Goal: Obtain resource: Download file/media

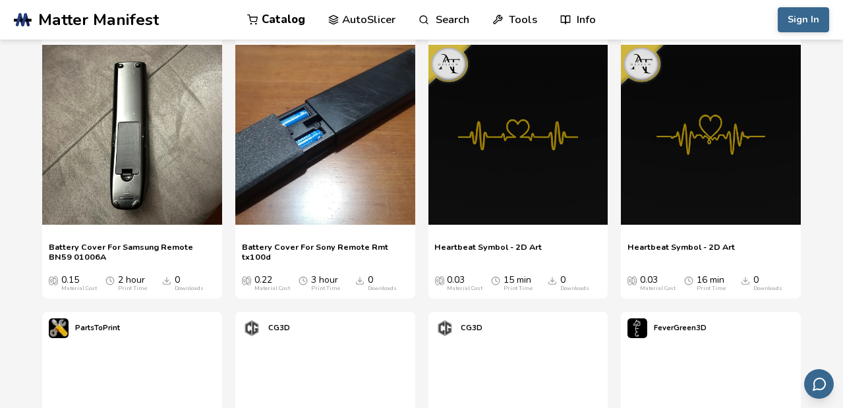
scroll to position [447, 0]
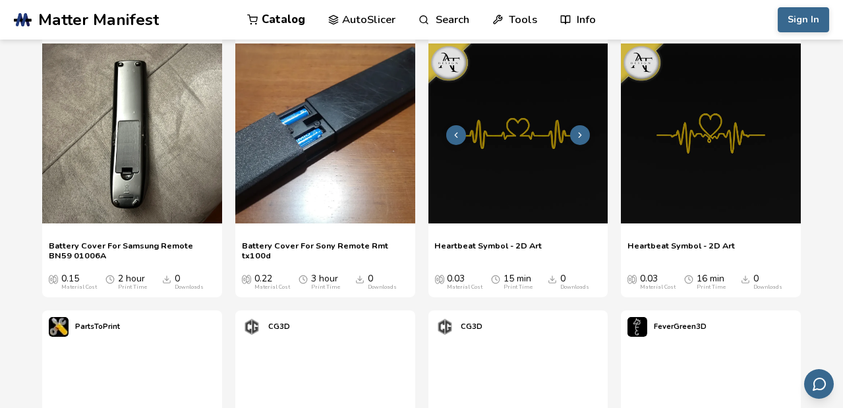
click at [577, 134] on icon at bounding box center [579, 134] width 9 height 9
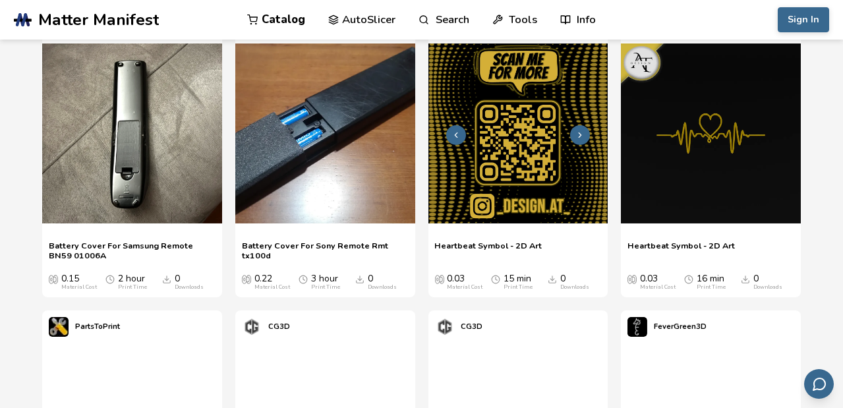
click at [460, 136] on icon at bounding box center [455, 134] width 9 height 9
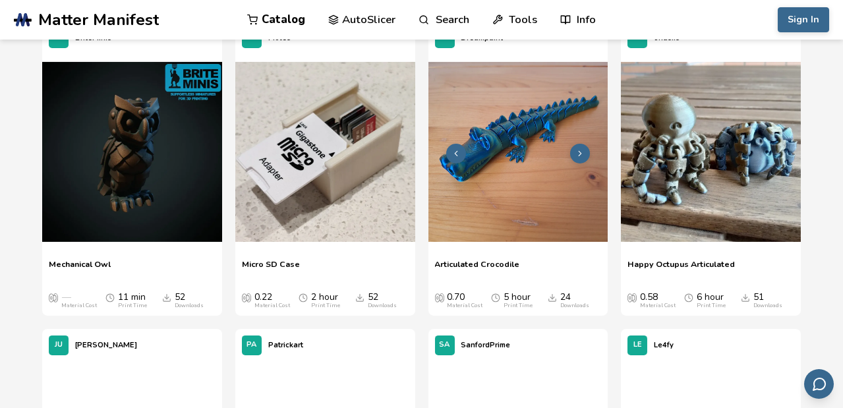
scroll to position [1350, 0]
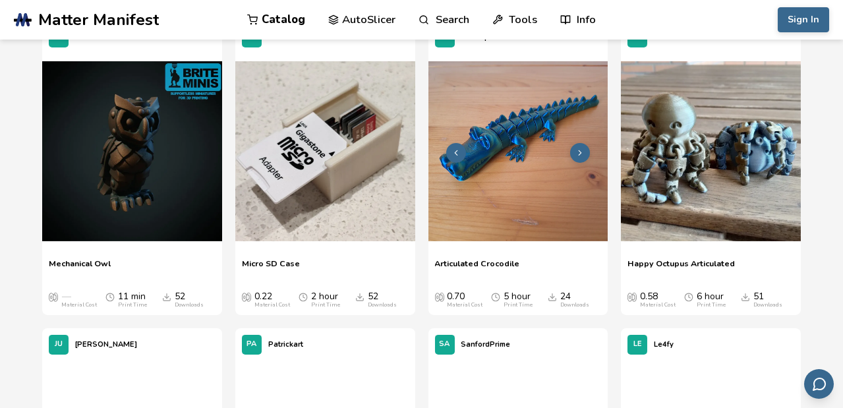
click at [581, 145] on button at bounding box center [580, 153] width 20 height 20
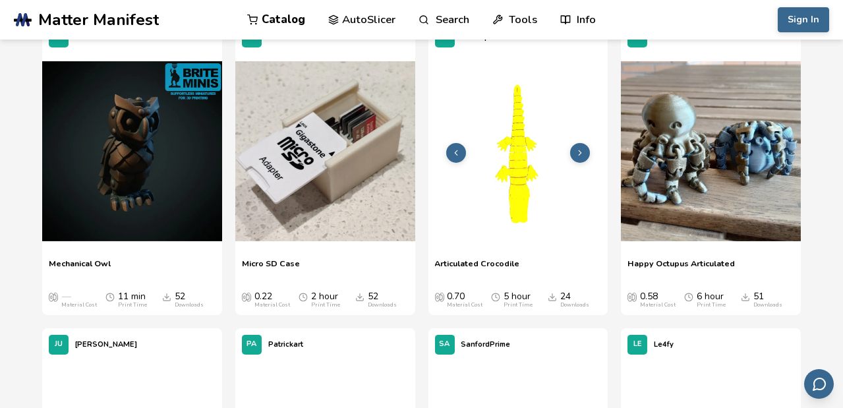
click at [581, 145] on button at bounding box center [580, 153] width 20 height 20
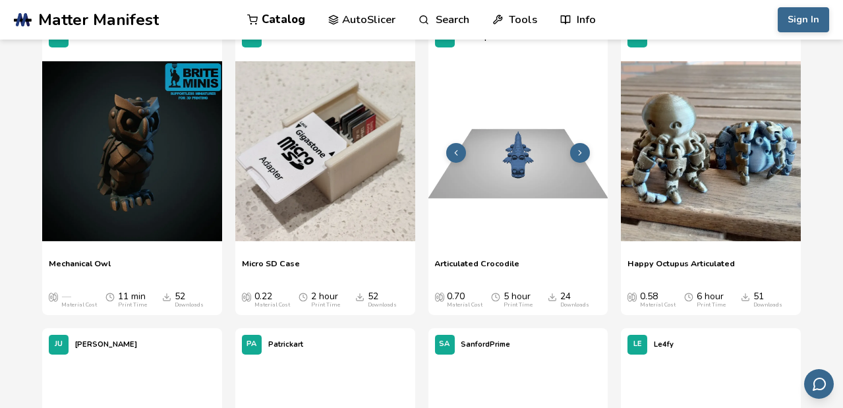
click at [504, 146] on img at bounding box center [518, 151] width 180 height 180
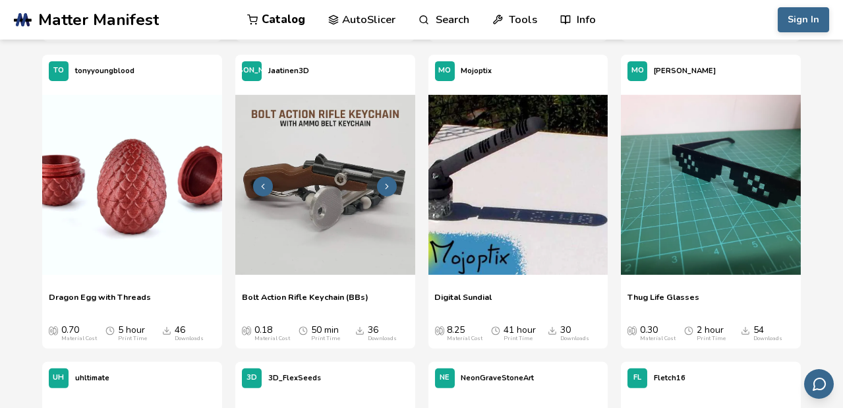
scroll to position [1969, 0]
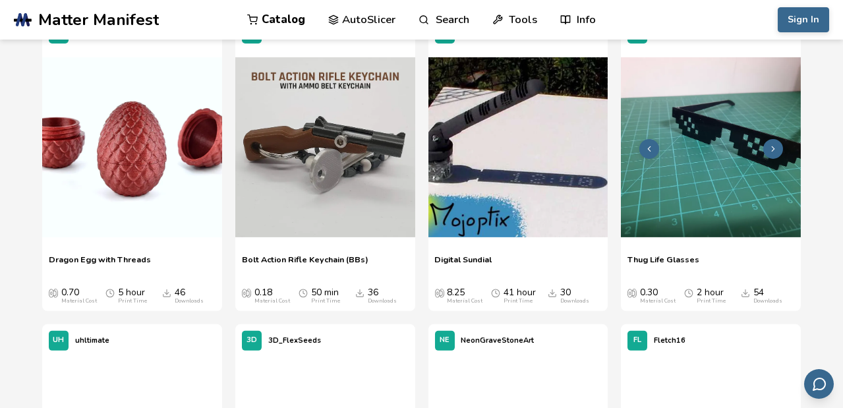
click at [711, 169] on img at bounding box center [711, 147] width 180 height 180
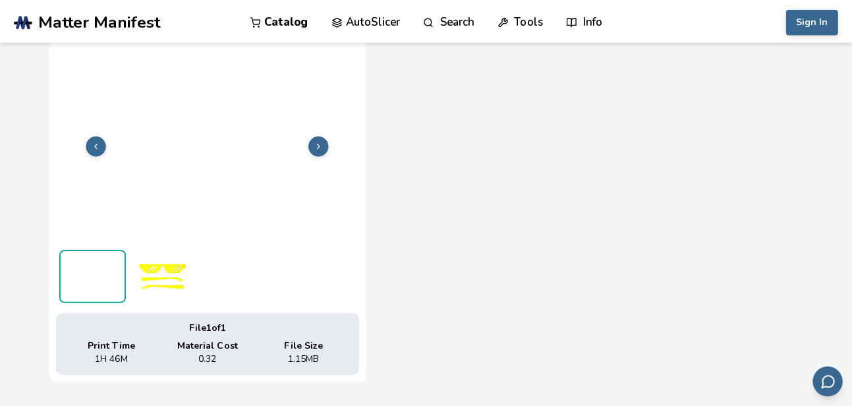
scroll to position [478, 0]
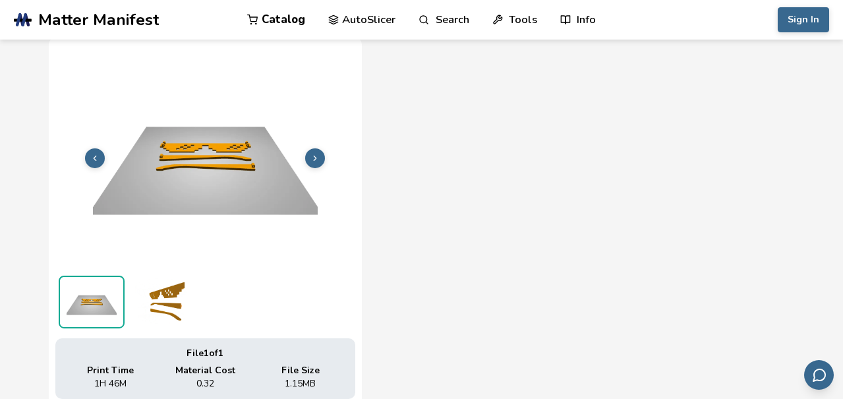
click at [189, 154] on img at bounding box center [205, 156] width 300 height 225
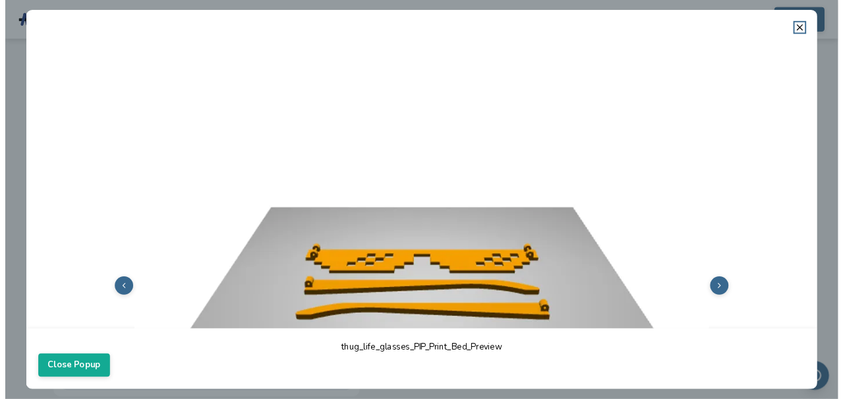
scroll to position [0, 0]
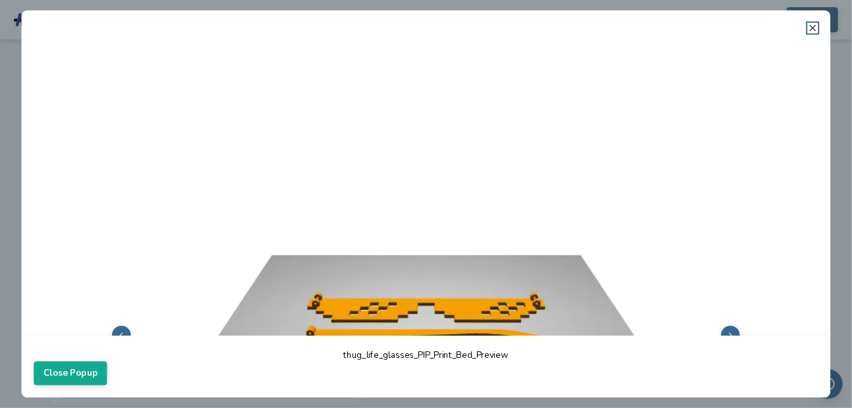
click at [817, 26] on icon at bounding box center [813, 27] width 11 height 11
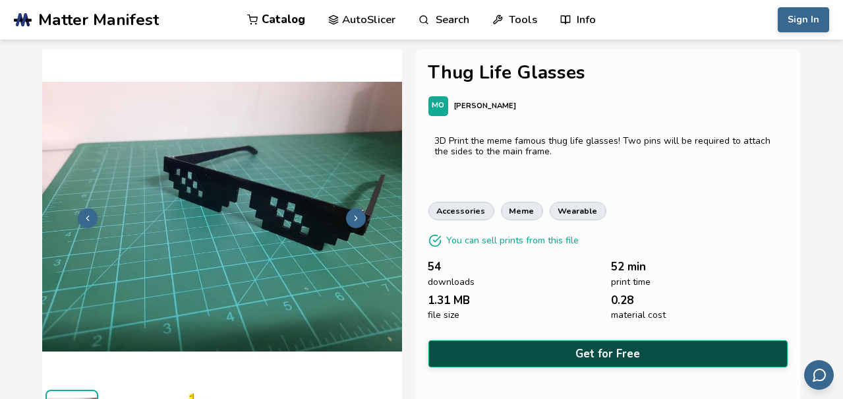
click at [611, 353] on button "Get for Free" at bounding box center [608, 353] width 360 height 27
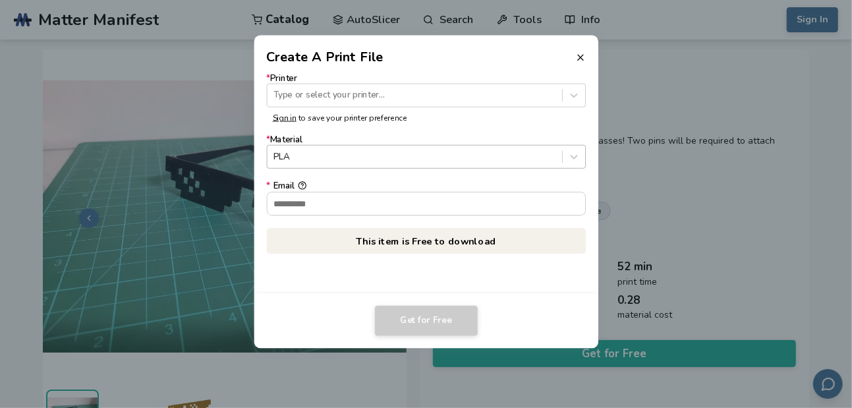
click at [358, 161] on div at bounding box center [415, 157] width 282 height 13
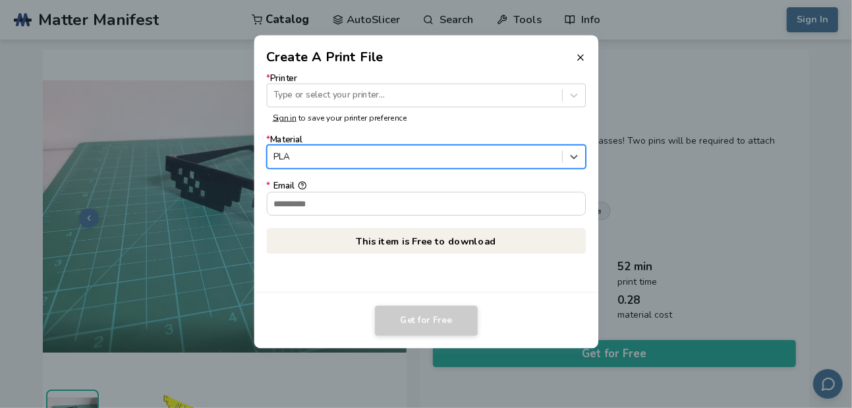
click at [358, 161] on div at bounding box center [415, 157] width 282 height 13
click at [360, 98] on div at bounding box center [415, 95] width 282 height 13
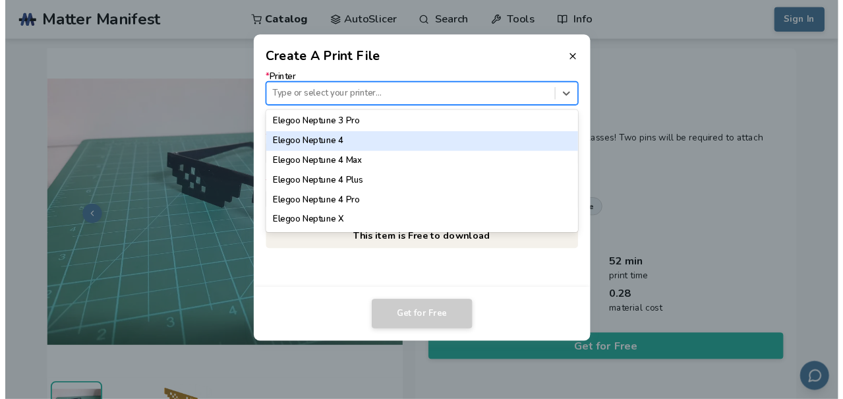
scroll to position [567, 0]
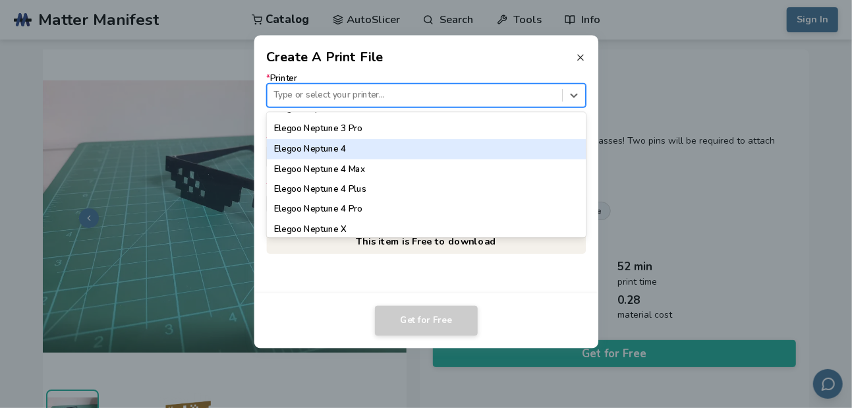
click at [581, 58] on line at bounding box center [580, 57] width 5 height 5
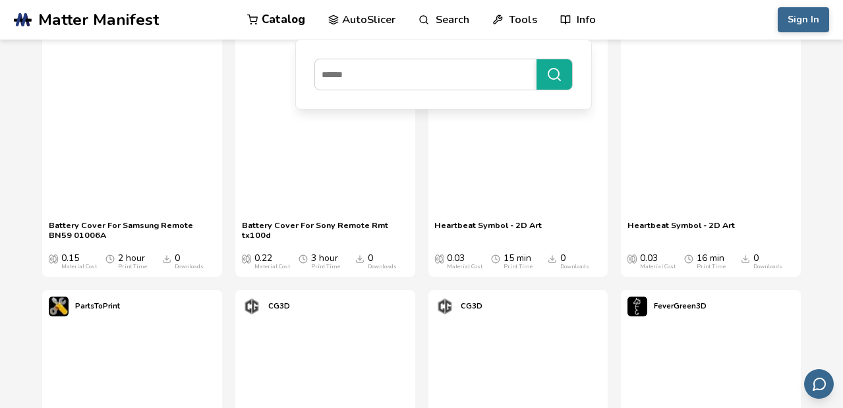
scroll to position [670, 0]
